Goal: Task Accomplishment & Management: Manage account settings

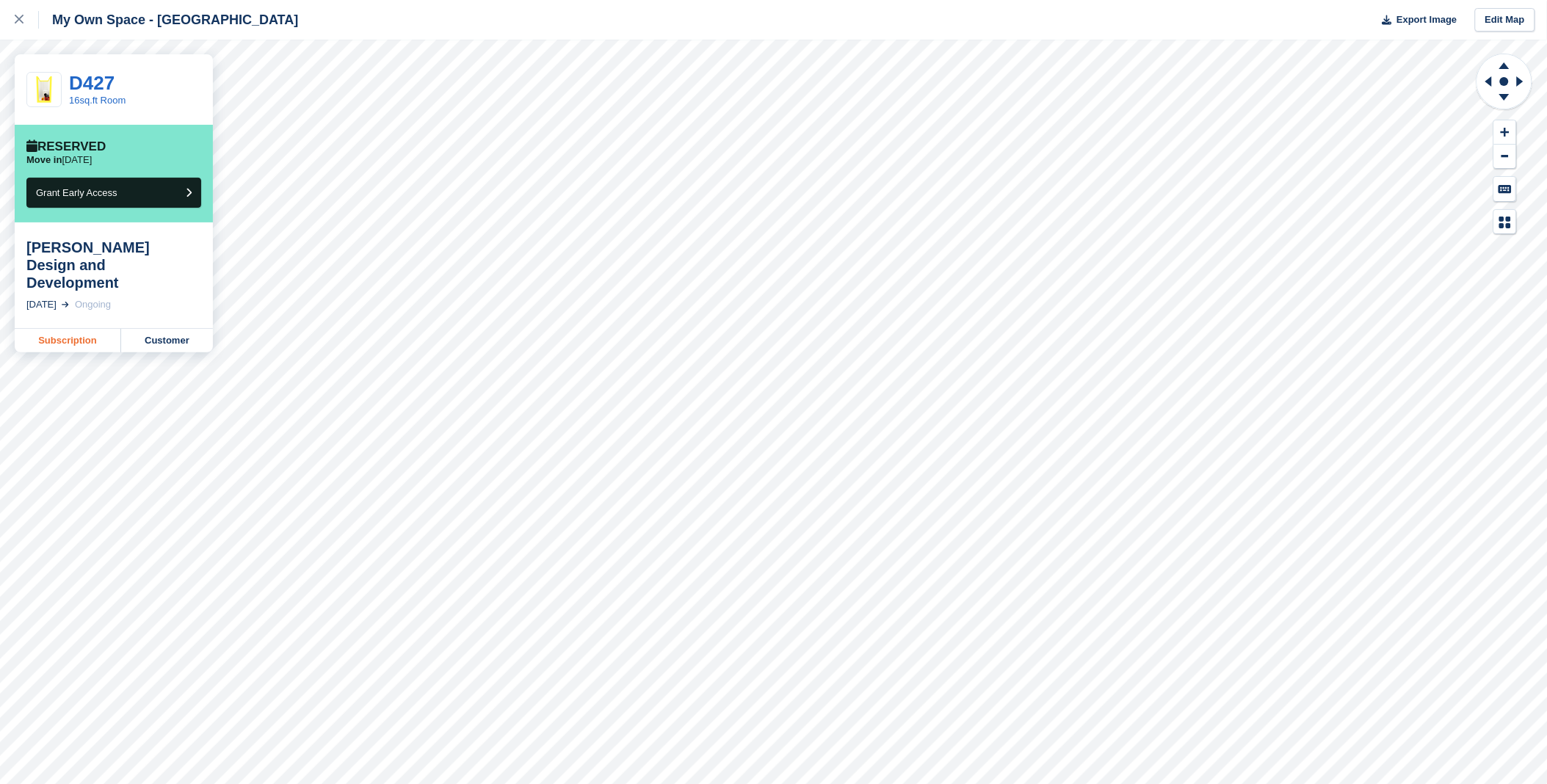
click at [84, 329] on link "Subscription" at bounding box center [67, 341] width 107 height 24
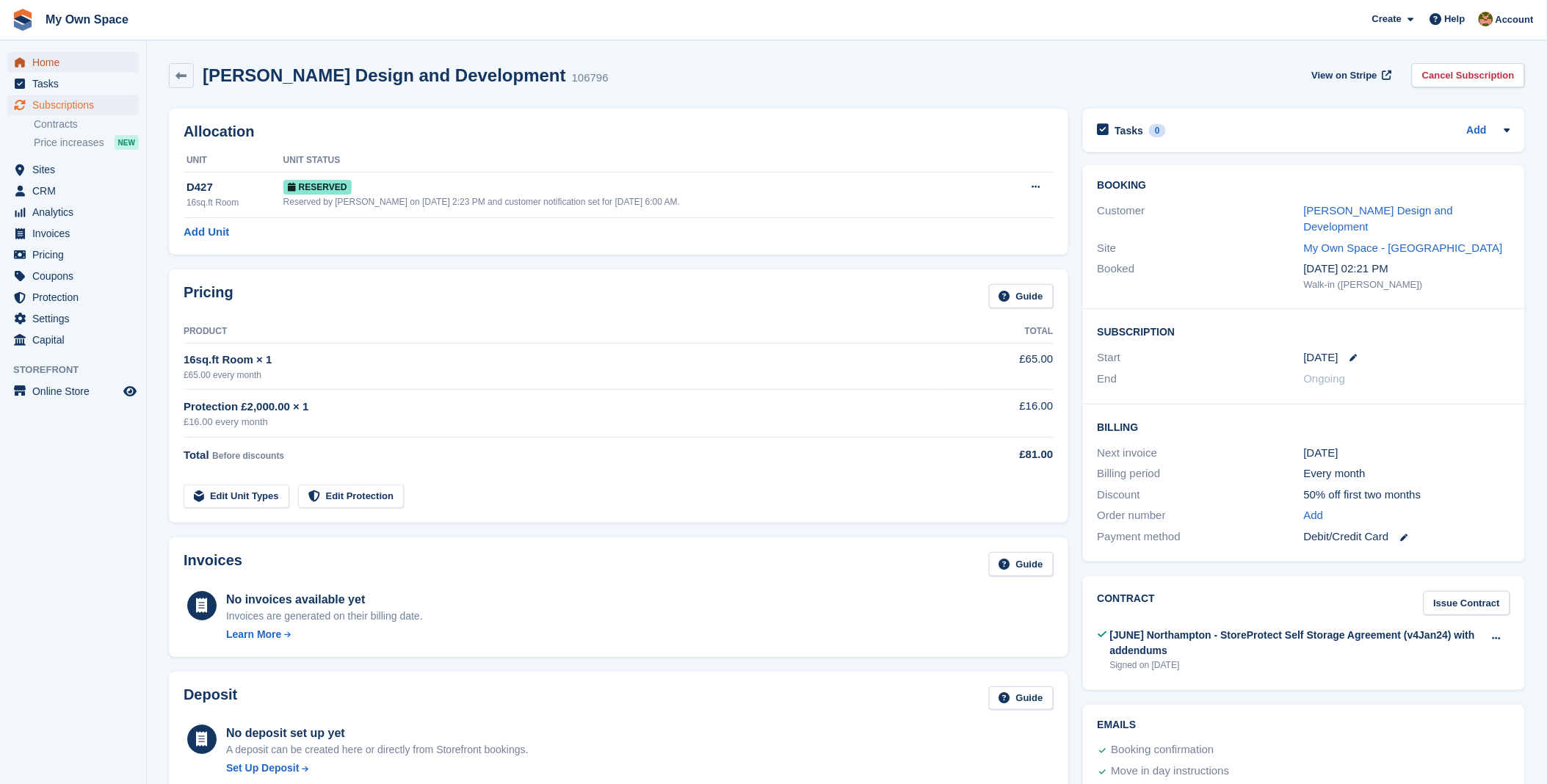
click at [46, 56] on span "Home" at bounding box center [76, 62] width 88 height 20
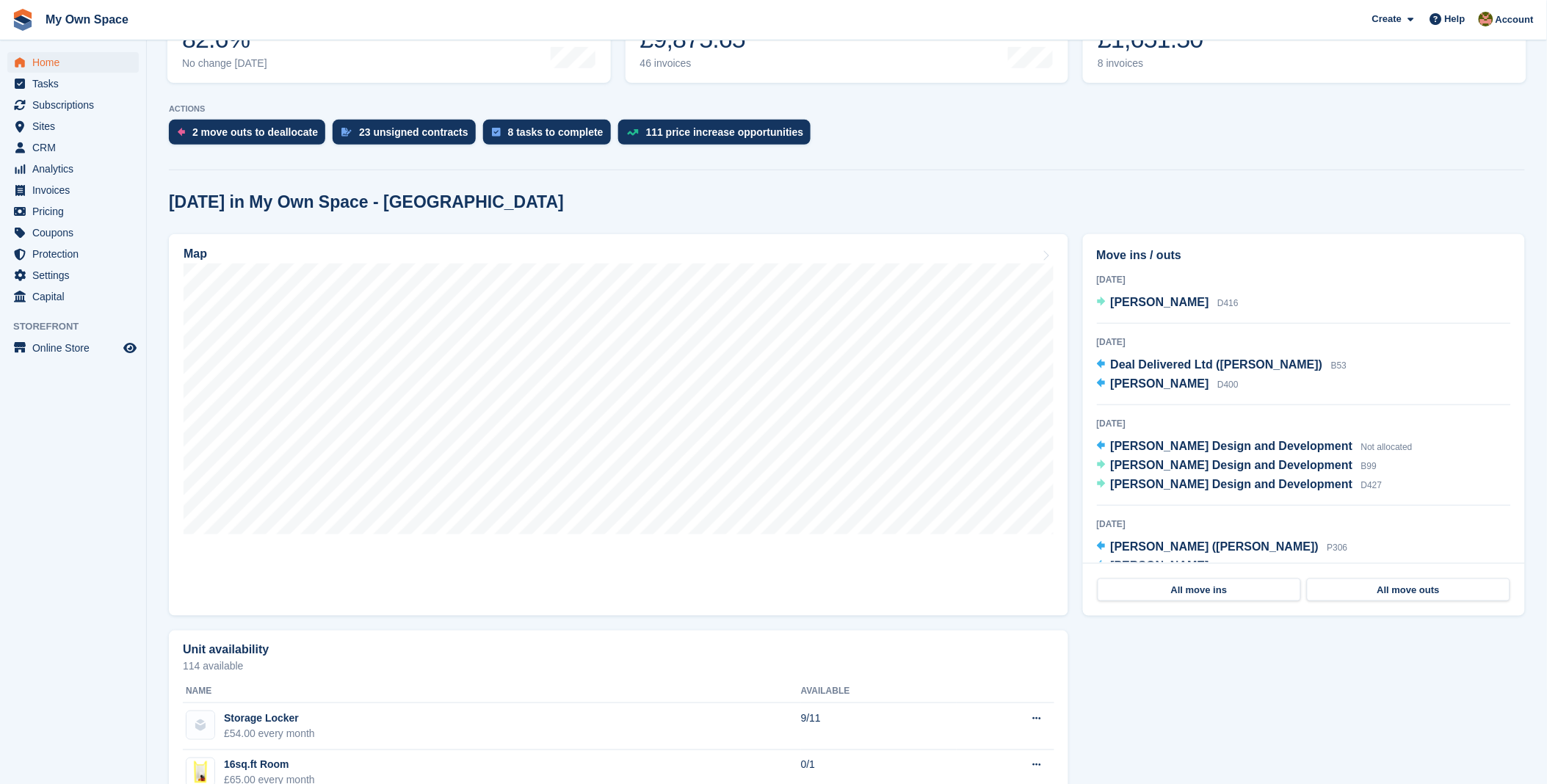
scroll to position [245, 0]
click at [1187, 485] on span "[PERSON_NAME] Design and Development" at bounding box center [1232, 483] width 242 height 13
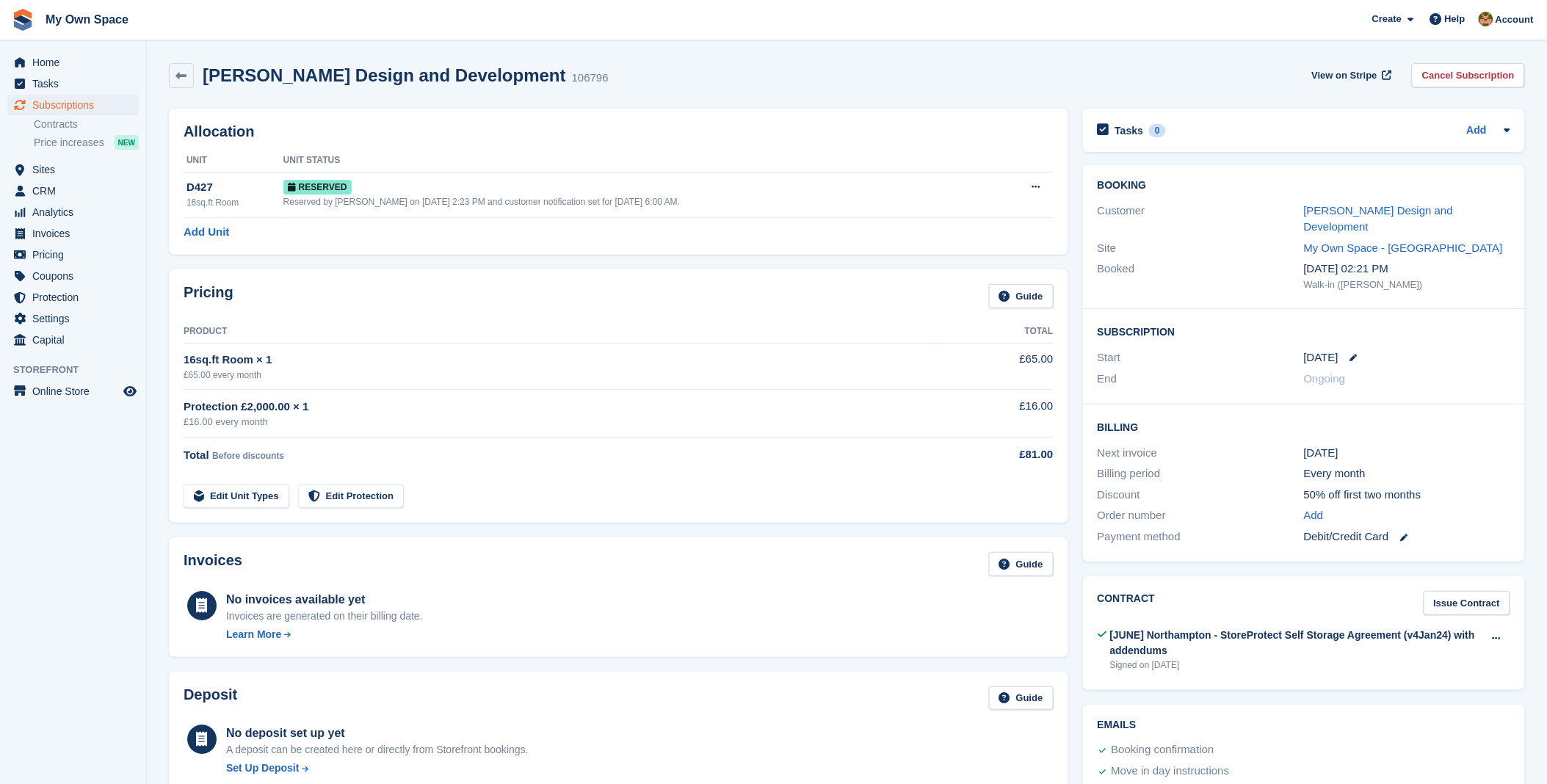
click at [1357, 200] on div "Customer Dimond Design and Development" at bounding box center [1304, 219] width 412 height 38
click at [1357, 208] on link "[PERSON_NAME] Design and Development" at bounding box center [1378, 219] width 149 height 29
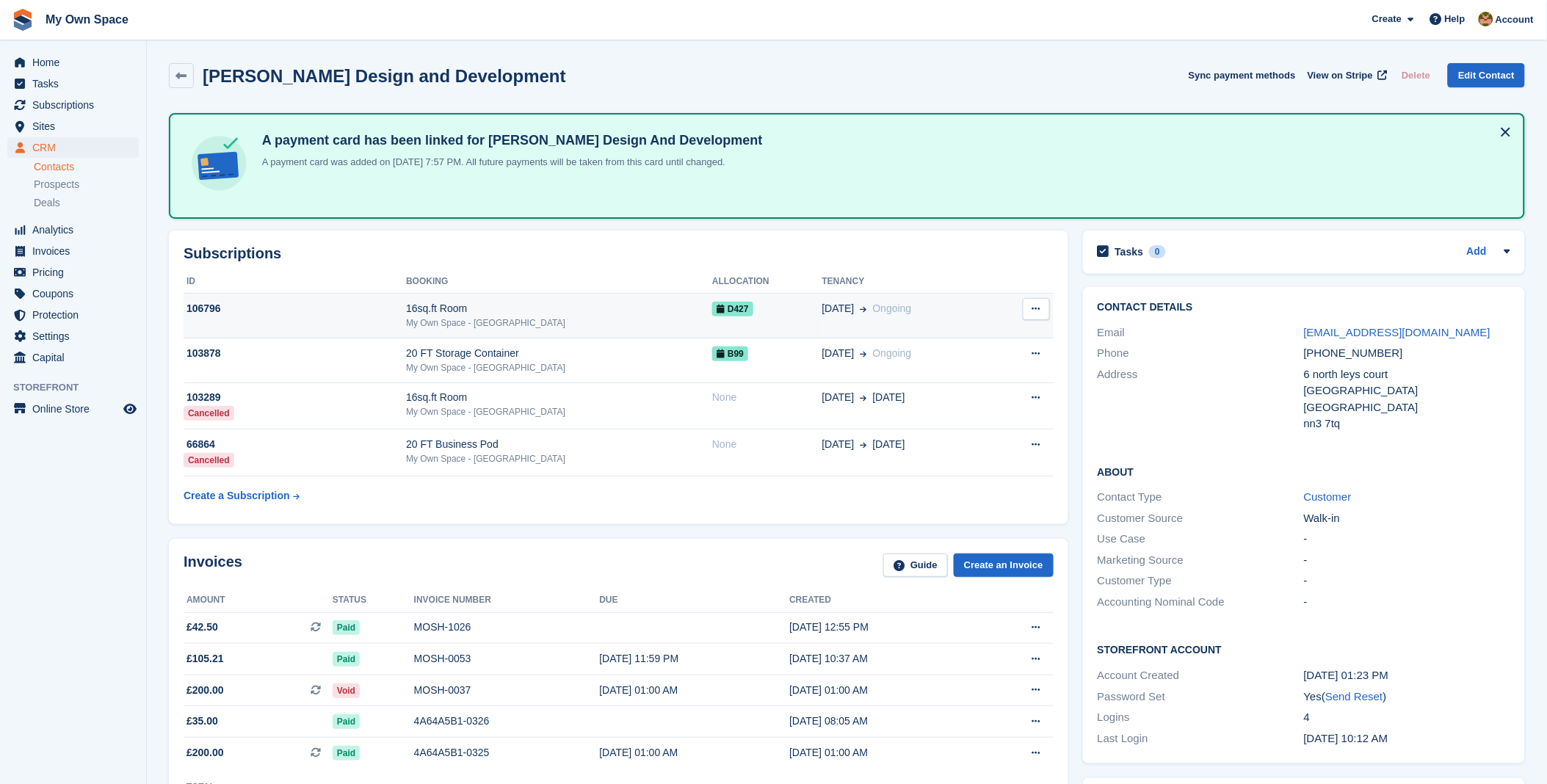
click at [450, 297] on td "16sq.ft Room My Own Space - Northampton" at bounding box center [559, 315] width 306 height 45
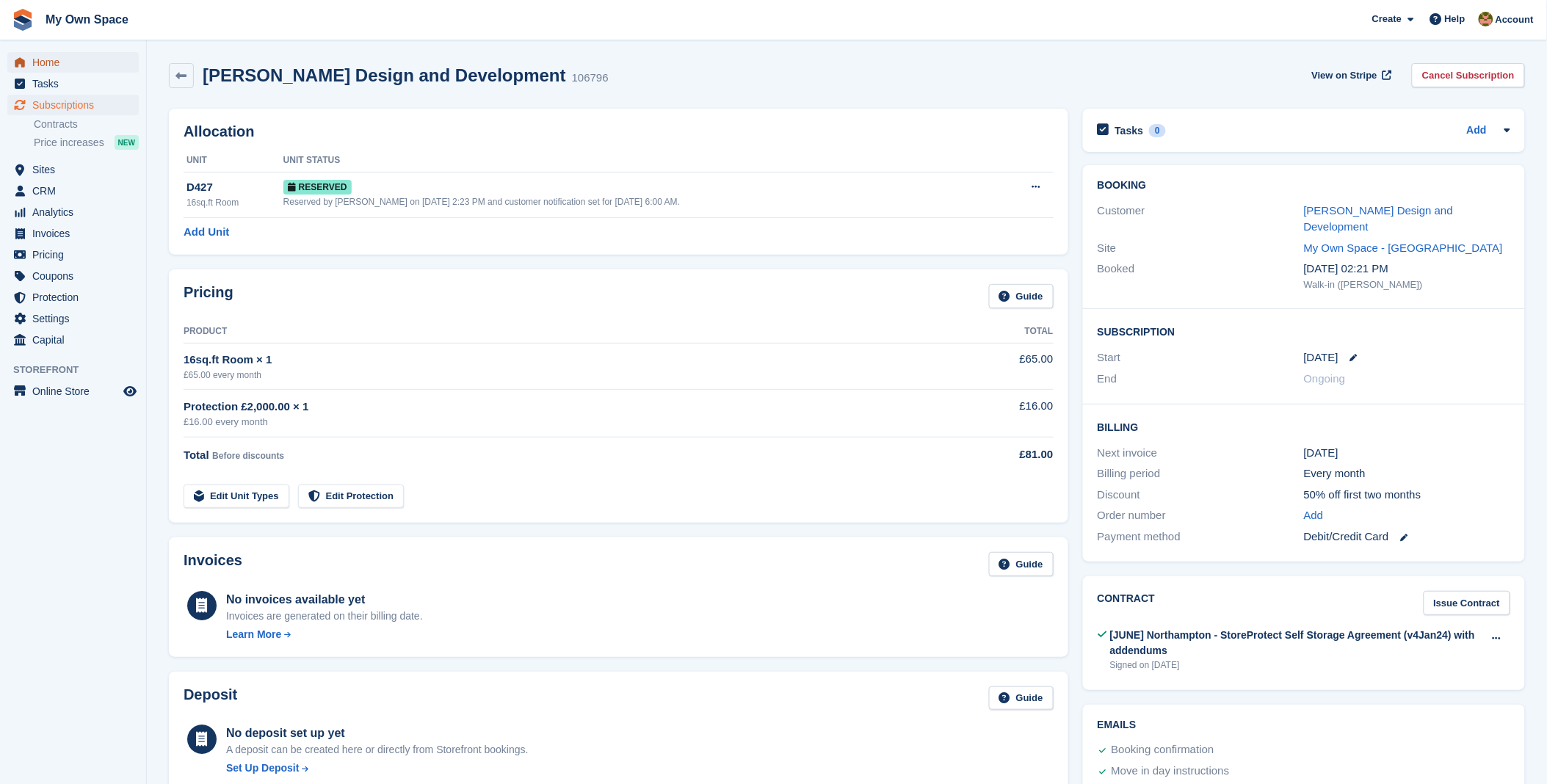
click at [51, 64] on span "Home" at bounding box center [76, 62] width 88 height 20
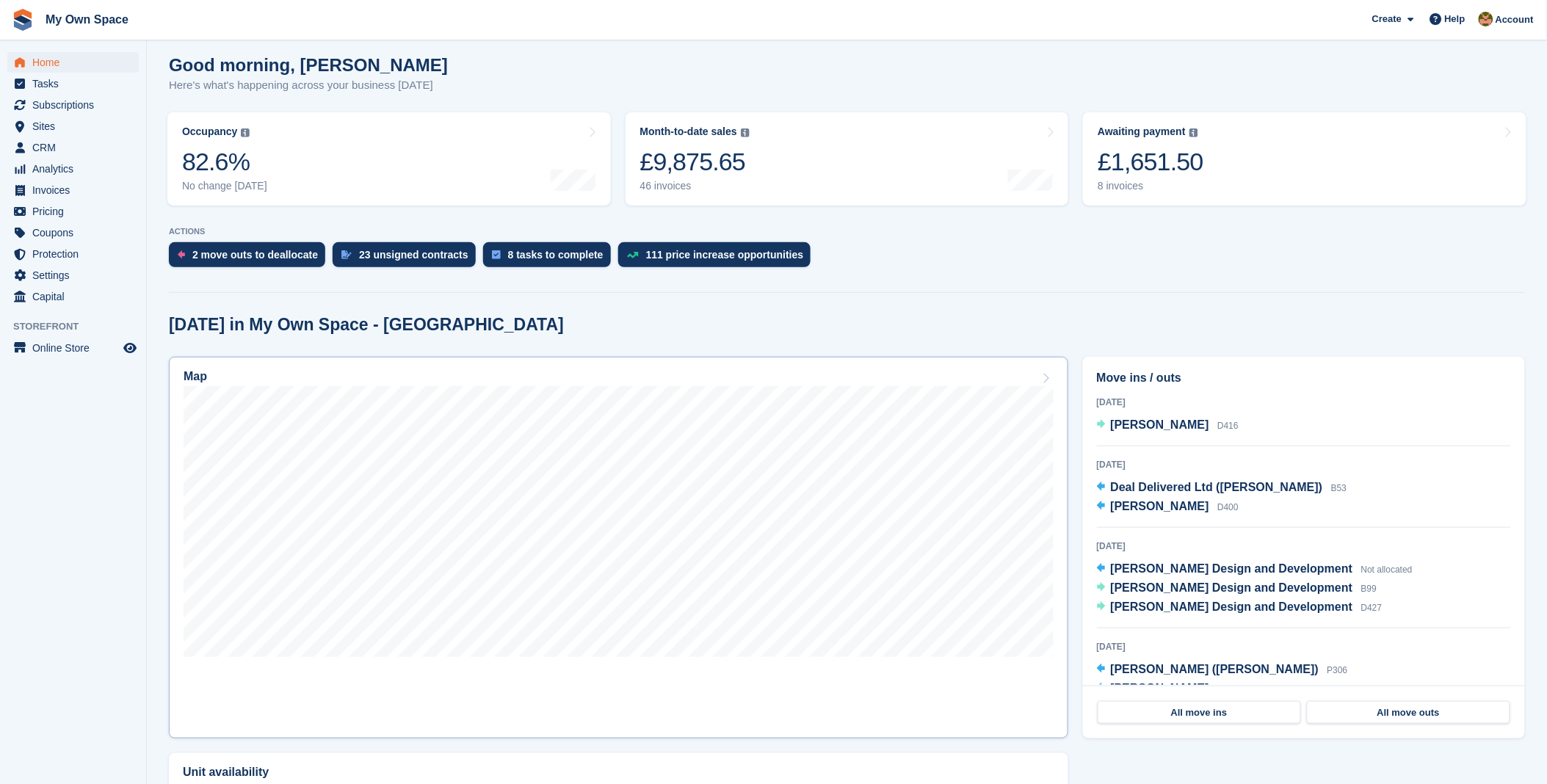
scroll to position [326, 0]
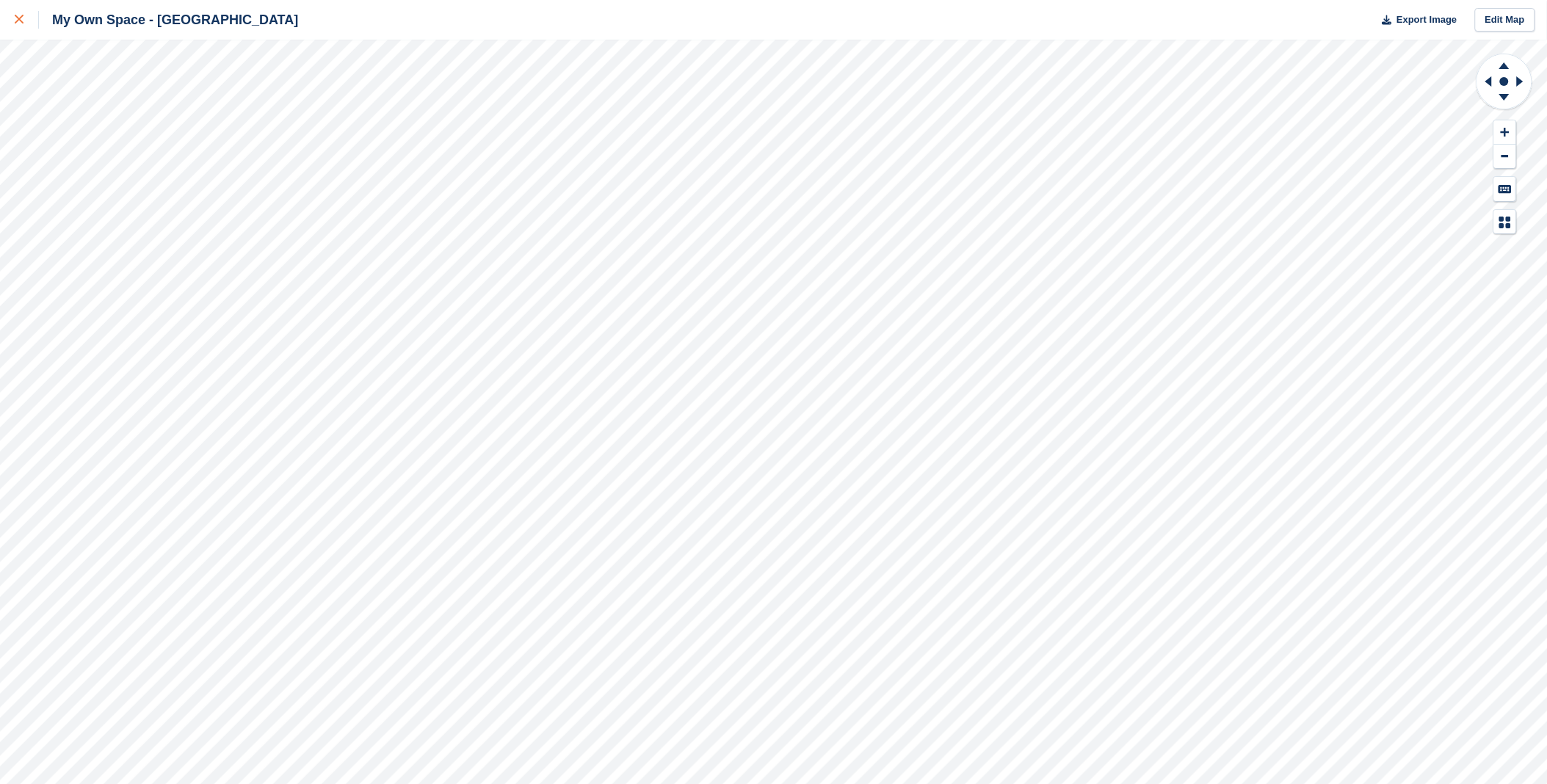
click at [22, 18] on icon at bounding box center [19, 19] width 8 height 8
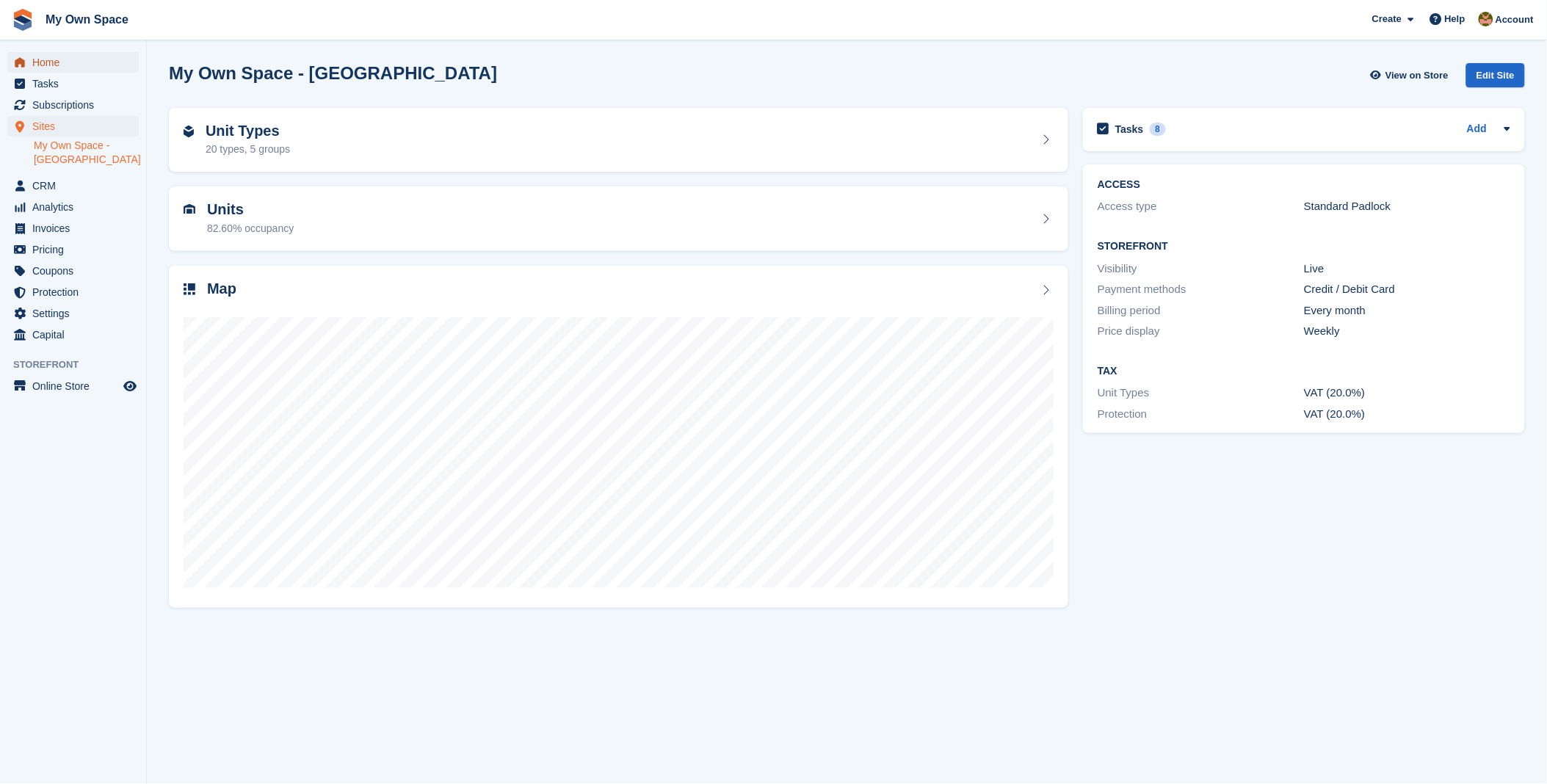
click at [48, 64] on span "Home" at bounding box center [76, 62] width 88 height 20
